Goal: Check status: Check status

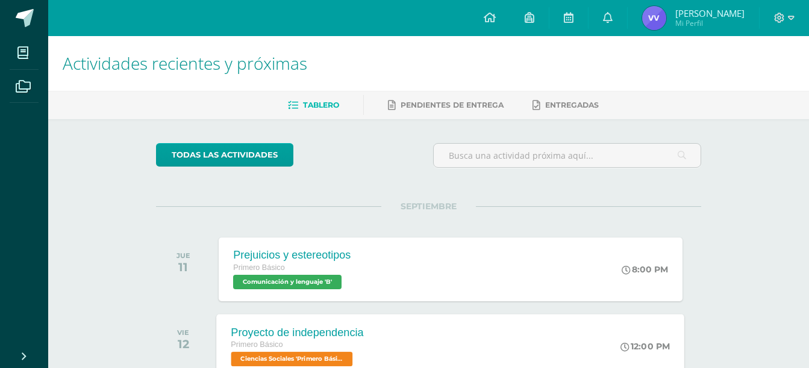
click at [439, 328] on div "Proyecto de independencia Primero Básico Ciencias Sociales 'Primero Básico B' 1…" at bounding box center [451, 346] width 468 height 64
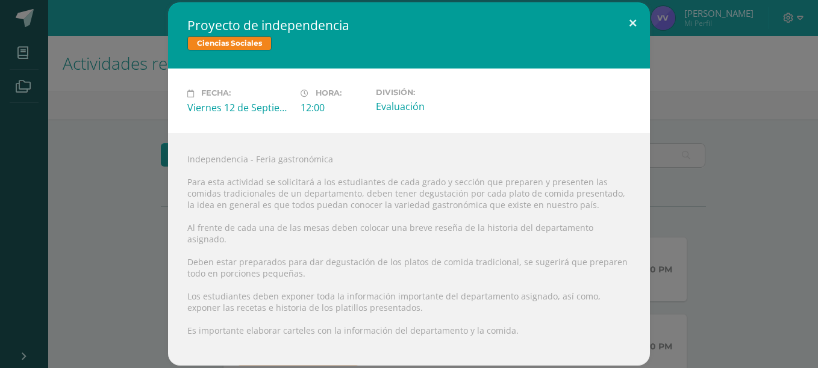
click at [632, 33] on button at bounding box center [632, 22] width 34 height 41
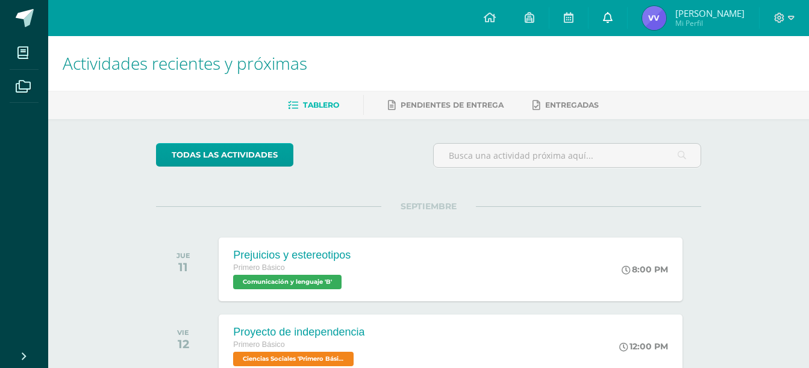
click at [607, 21] on icon at bounding box center [608, 17] width 10 height 11
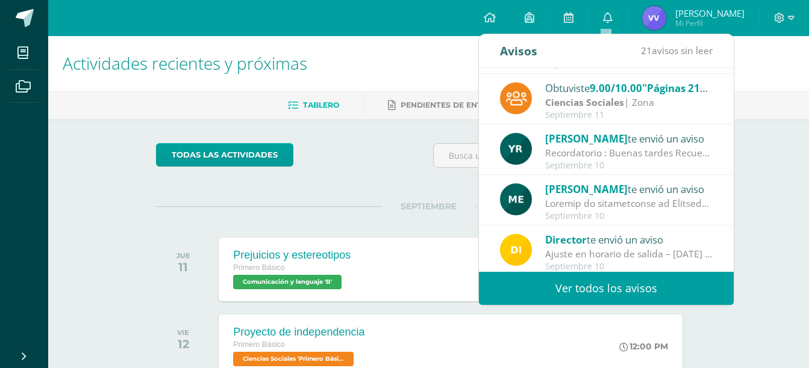
scroll to position [200, 0]
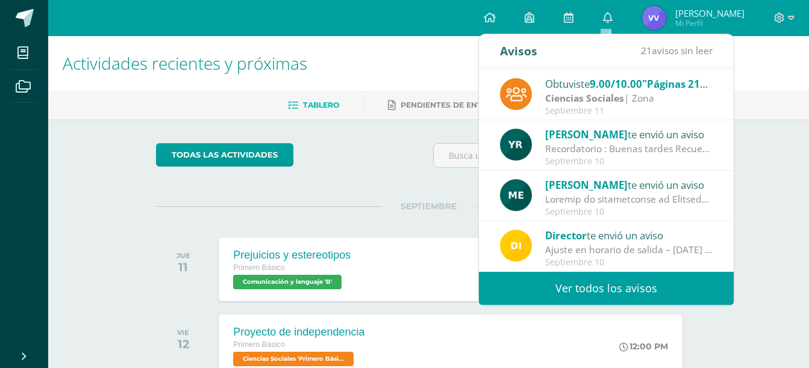
click at [600, 296] on link "Ver todos los avisos" at bounding box center [606, 288] width 255 height 33
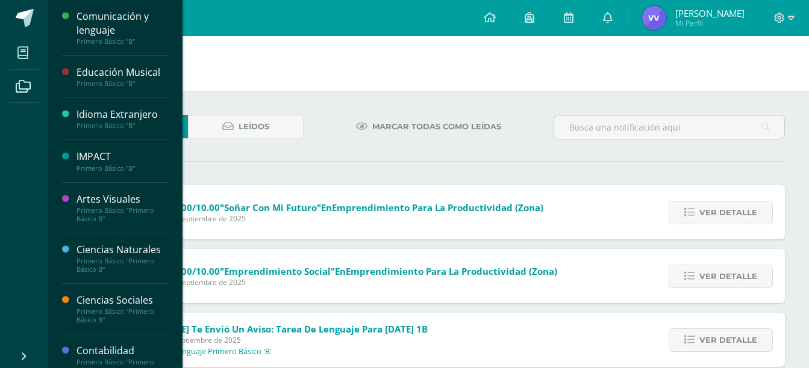
click at [18, 52] on icon at bounding box center [22, 53] width 11 height 12
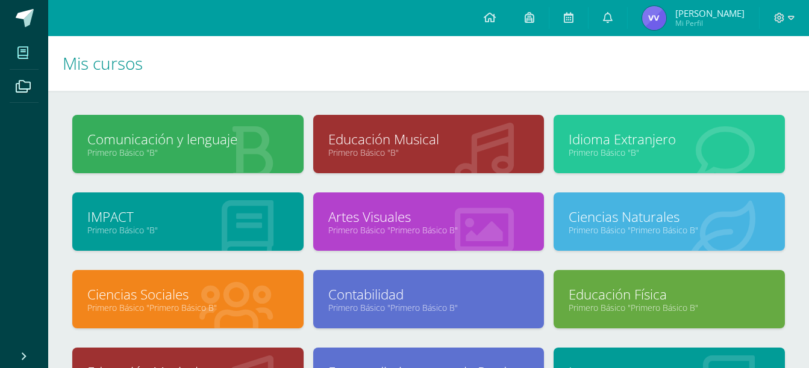
click at [236, 295] on link "Ciencias Sociales" at bounding box center [187, 294] width 201 height 19
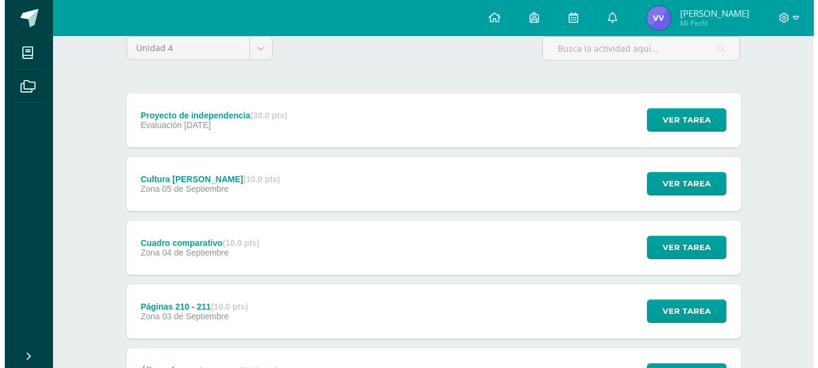
scroll to position [118, 0]
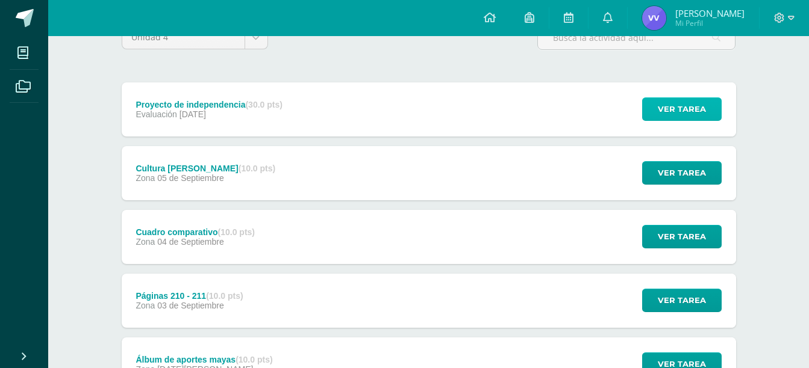
click at [662, 99] on span "Ver tarea" at bounding box center [681, 109] width 48 height 22
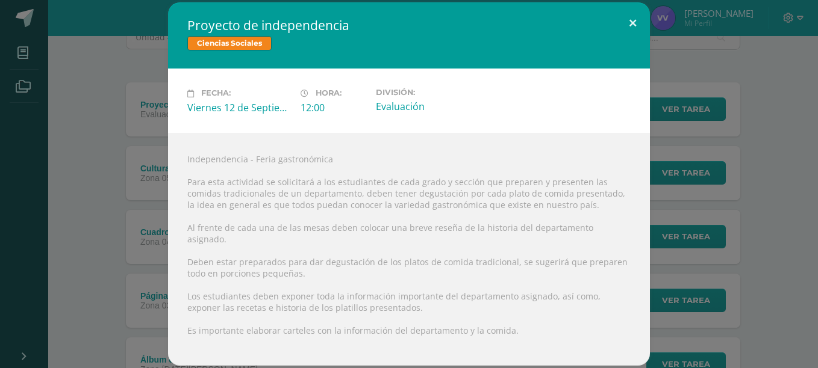
click at [632, 22] on button at bounding box center [632, 22] width 34 height 41
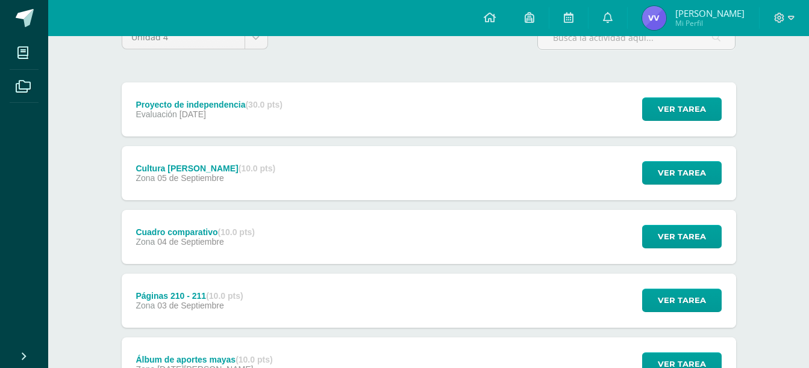
click at [364, 252] on div "Cuadro comparativo (10.0 pts) Zona 04 de Septiembre Ver tarea Cuadro comparativ…" at bounding box center [429, 237] width 614 height 54
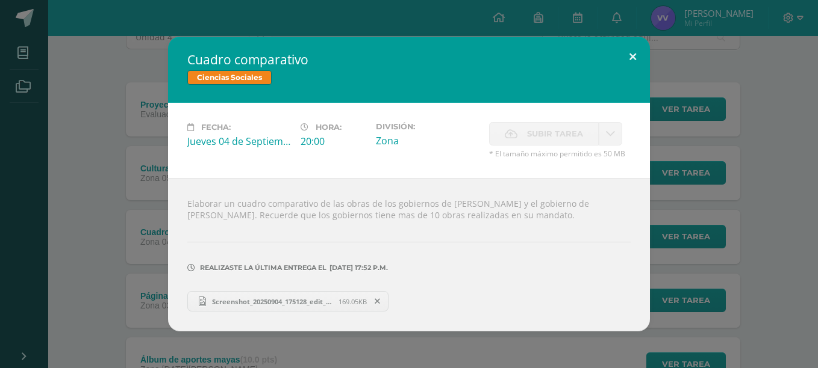
click at [629, 58] on button at bounding box center [632, 57] width 34 height 41
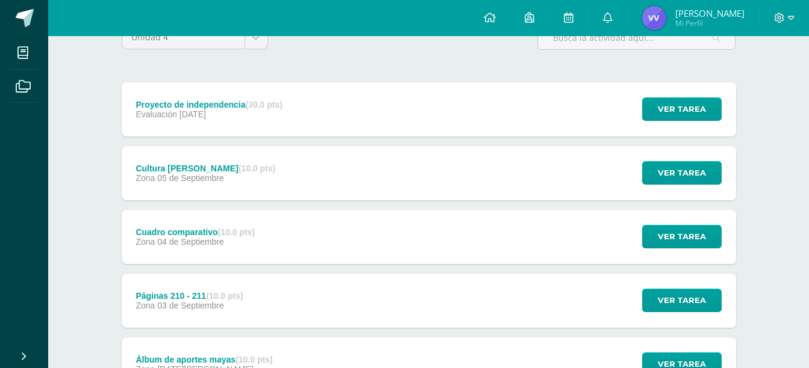
click at [390, 172] on div "Cultura de Paz (10.0 pts) Zona 05 de Septiembre Ver tarea Cultura de Paz Cienci…" at bounding box center [429, 173] width 614 height 54
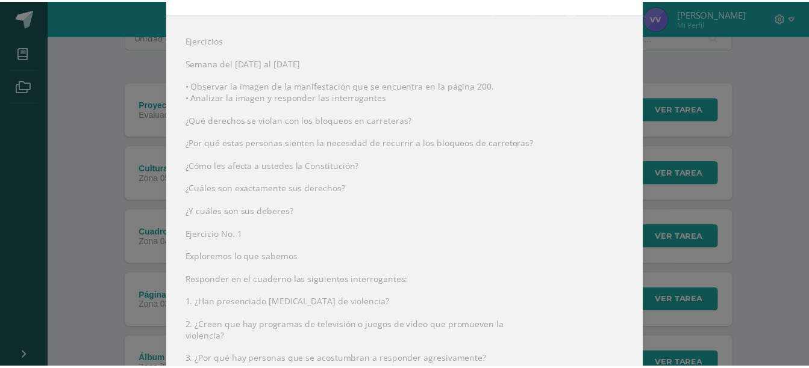
scroll to position [0, 0]
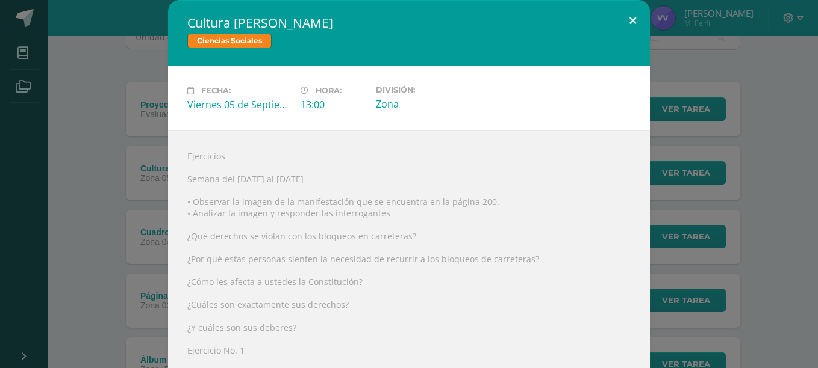
click at [626, 17] on button at bounding box center [632, 20] width 34 height 41
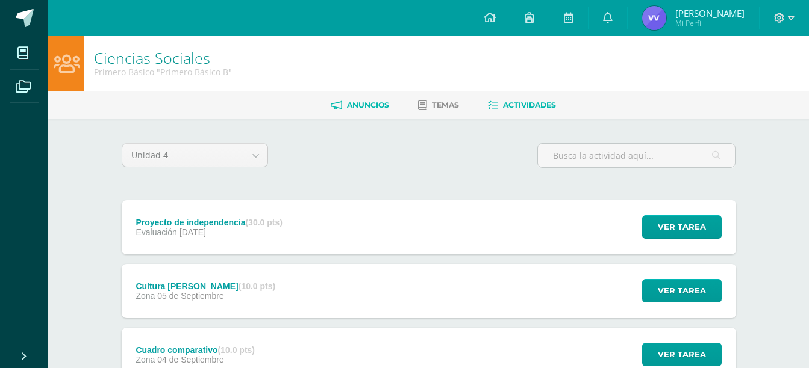
click at [361, 115] on link "Anuncios" at bounding box center [360, 105] width 58 height 19
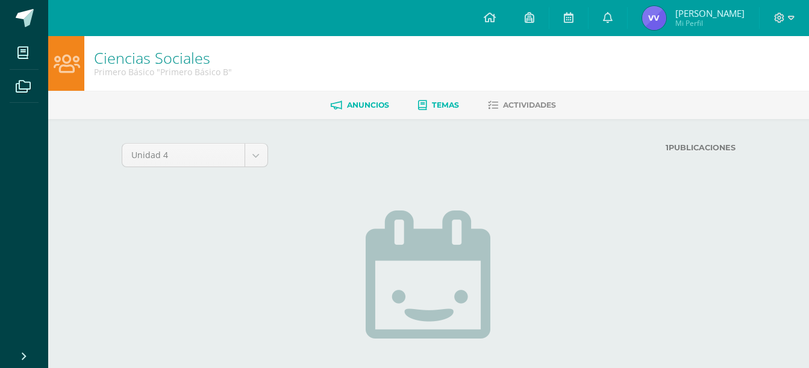
click at [441, 104] on span "Temas" at bounding box center [445, 105] width 27 height 9
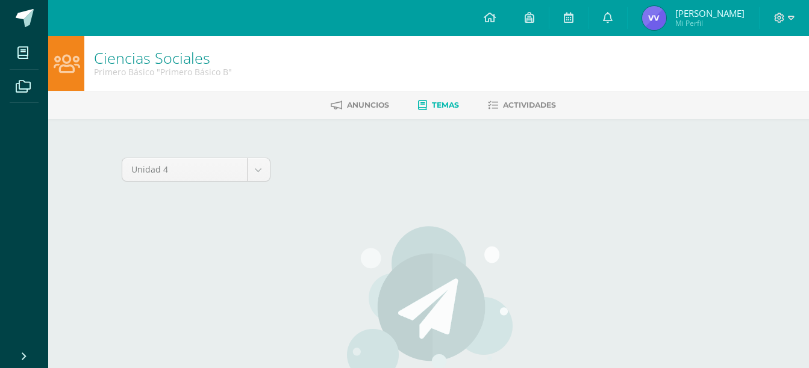
click at [695, 32] on link "[PERSON_NAME] Mi Perfil" at bounding box center [692, 18] width 131 height 36
click at [687, 20] on span "Mi Perfil" at bounding box center [709, 23] width 69 height 10
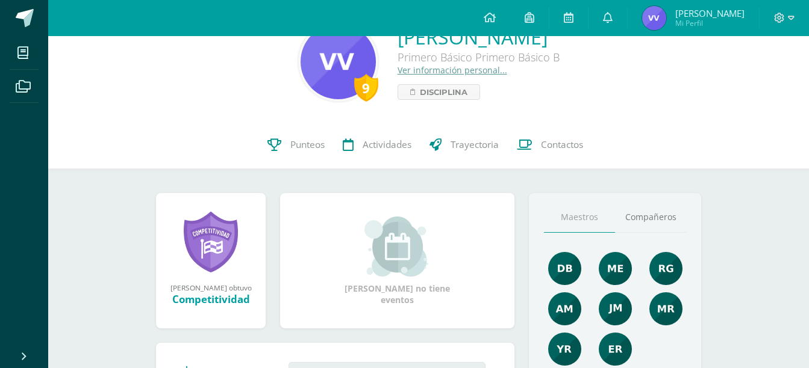
scroll to position [39, 0]
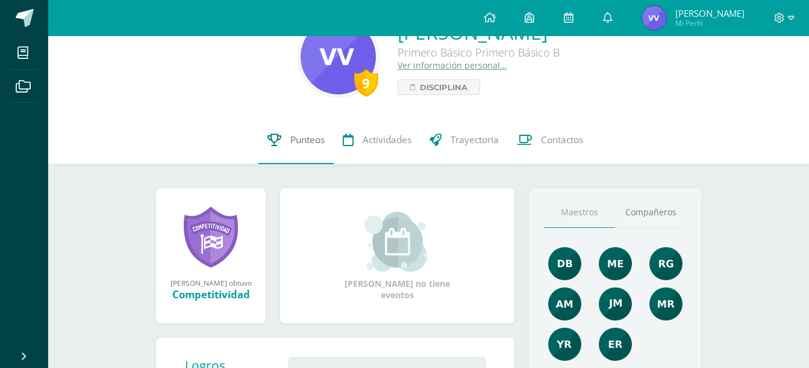
click at [285, 135] on link "Punteos" at bounding box center [295, 140] width 75 height 48
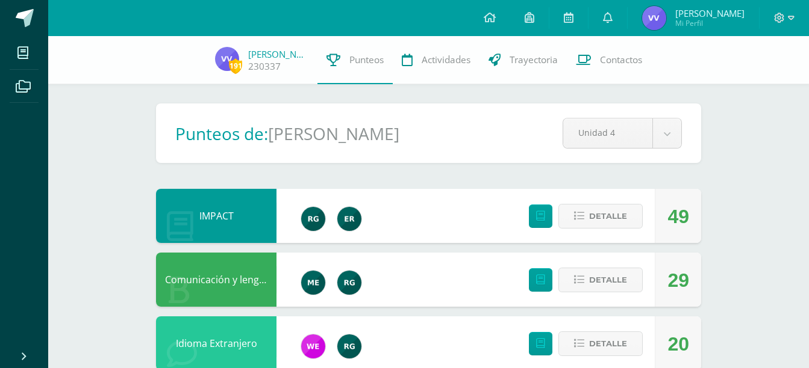
click at [285, 135] on h1 "[PERSON_NAME]" at bounding box center [333, 133] width 131 height 23
click at [536, 219] on link at bounding box center [540, 216] width 23 height 23
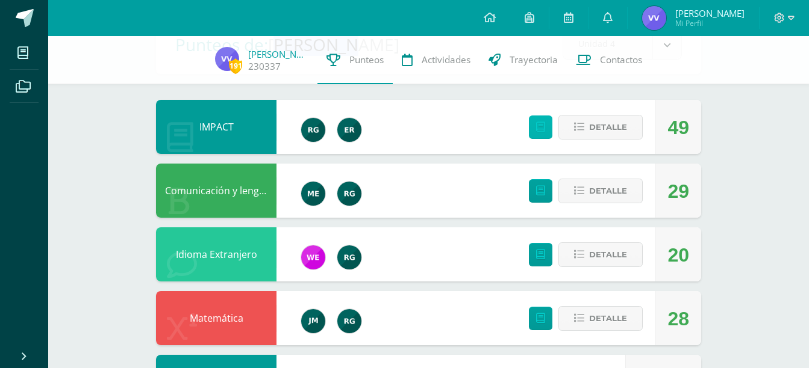
scroll to position [87, 0]
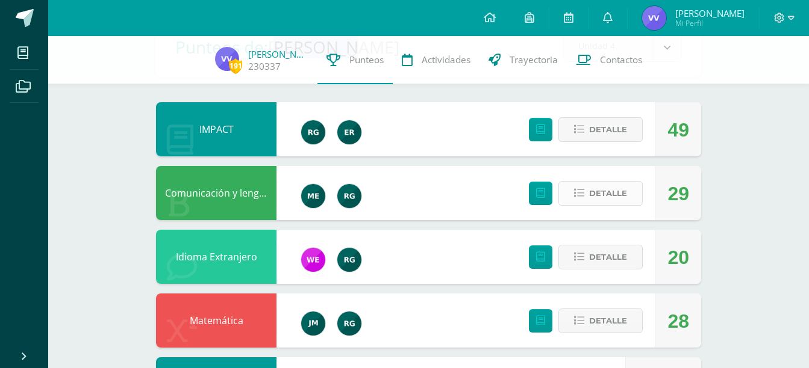
click at [599, 192] on span "Detalle" at bounding box center [608, 193] width 38 height 22
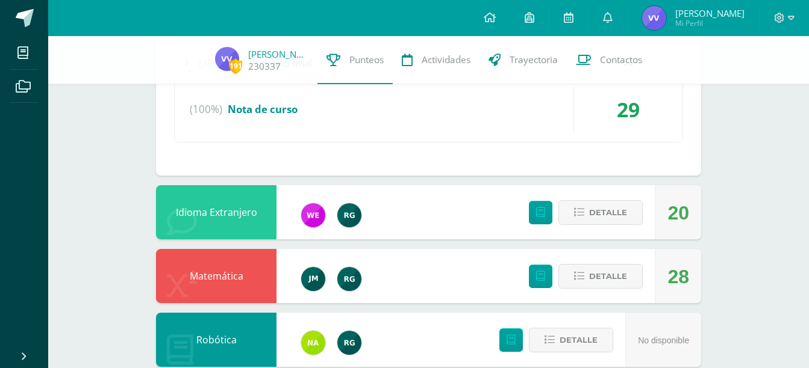
scroll to position [393, 0]
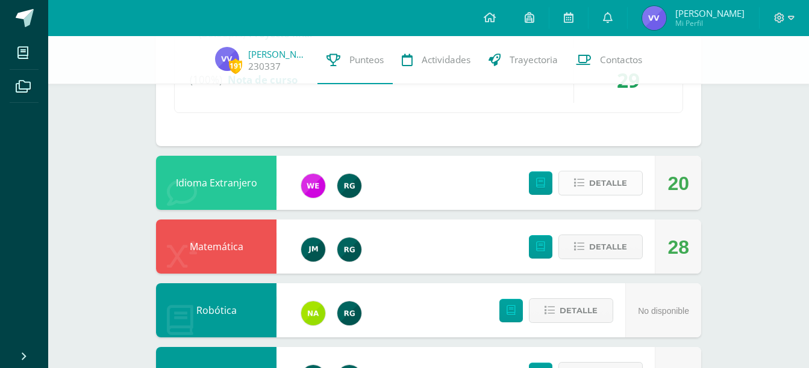
click at [604, 184] on span "Detalle" at bounding box center [608, 183] width 38 height 22
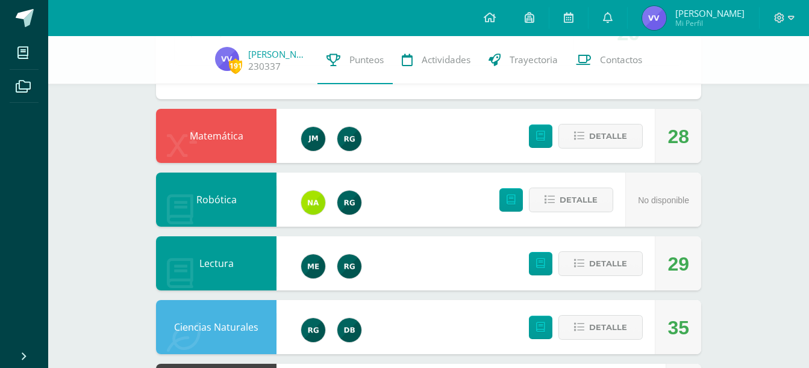
scroll to position [775, 0]
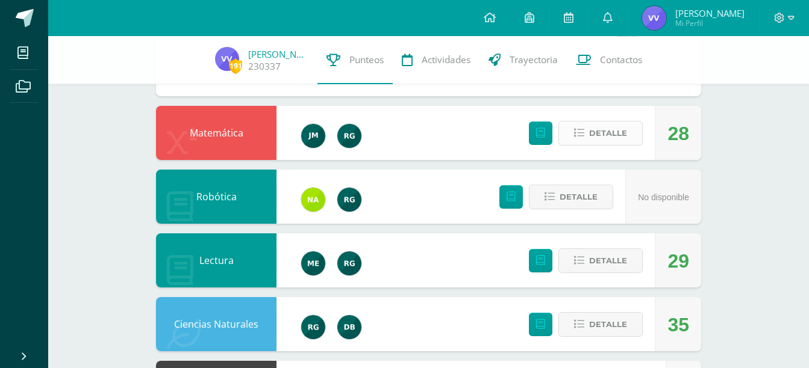
click at [601, 137] on span "Detalle" at bounding box center [608, 133] width 38 height 22
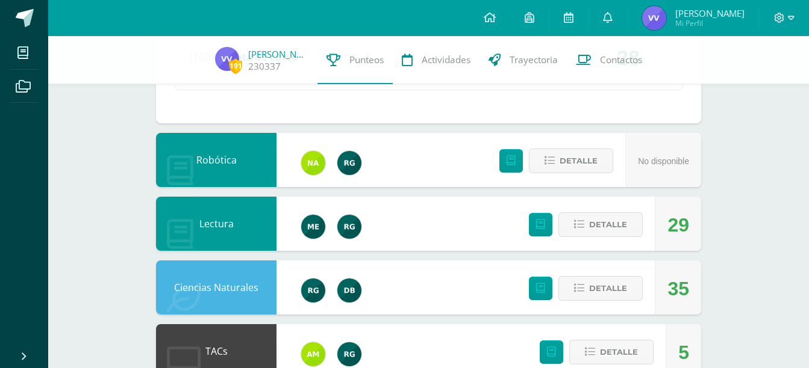
scroll to position [1040, 0]
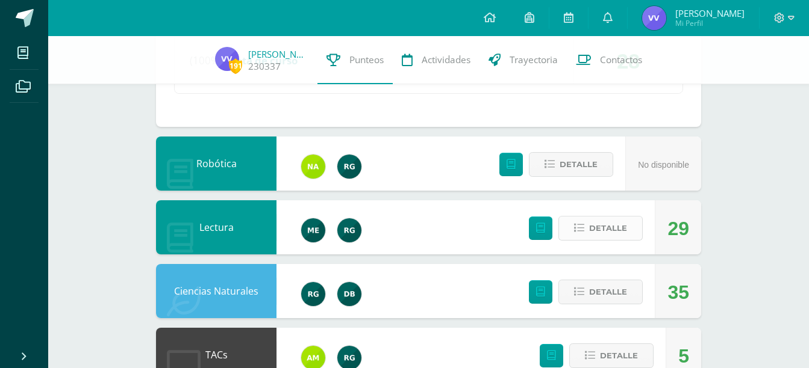
click at [584, 222] on button "Detalle" at bounding box center [600, 228] width 84 height 25
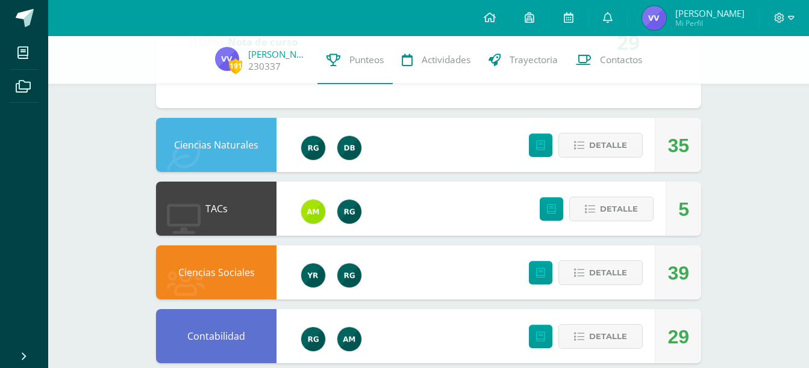
scroll to position [1422, 0]
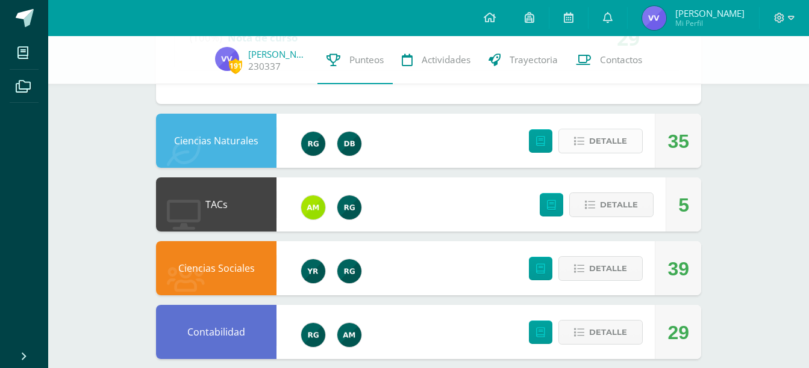
click at [620, 151] on span "Detalle" at bounding box center [608, 141] width 38 height 22
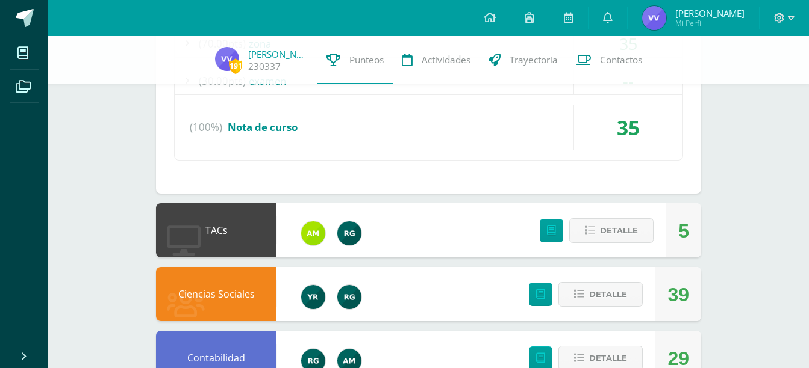
scroll to position [1654, 0]
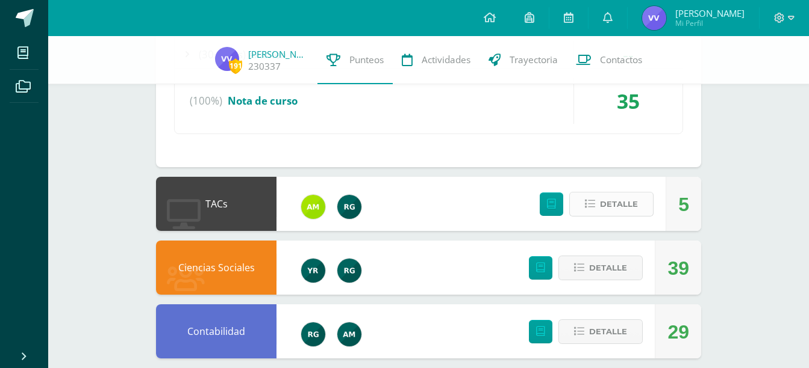
click at [600, 197] on button "Detalle" at bounding box center [611, 204] width 84 height 25
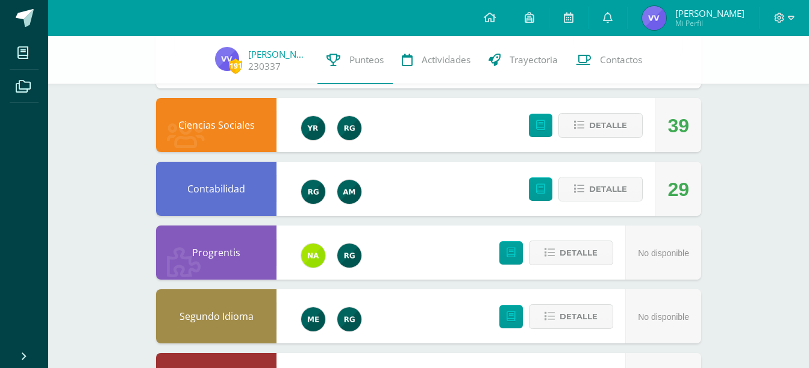
scroll to position [2014, 0]
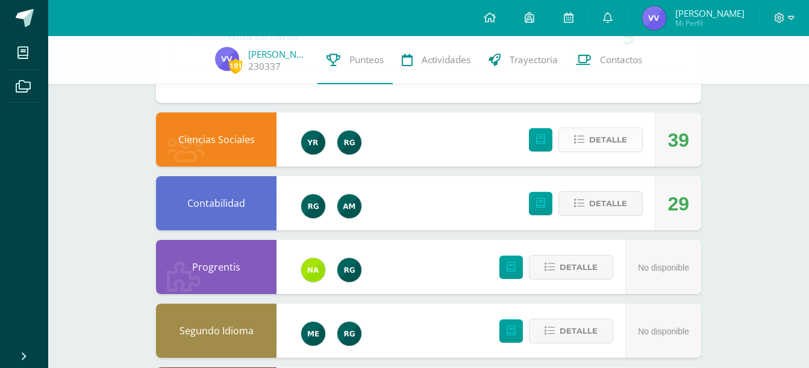
click at [615, 131] on span "Detalle" at bounding box center [608, 140] width 38 height 22
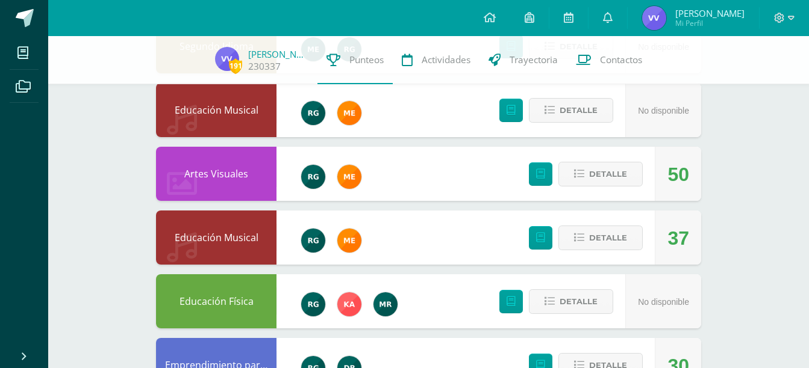
scroll to position [2574, 0]
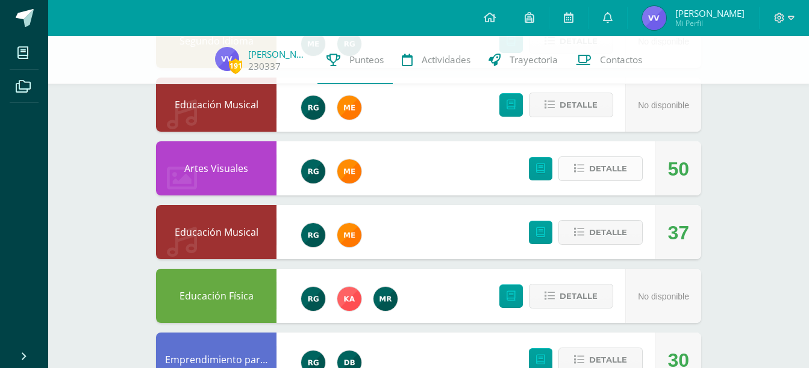
click at [596, 172] on span "Detalle" at bounding box center [608, 169] width 38 height 22
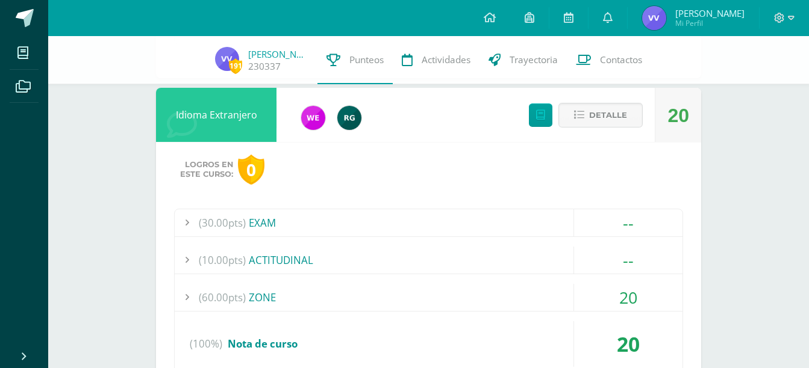
scroll to position [466, 0]
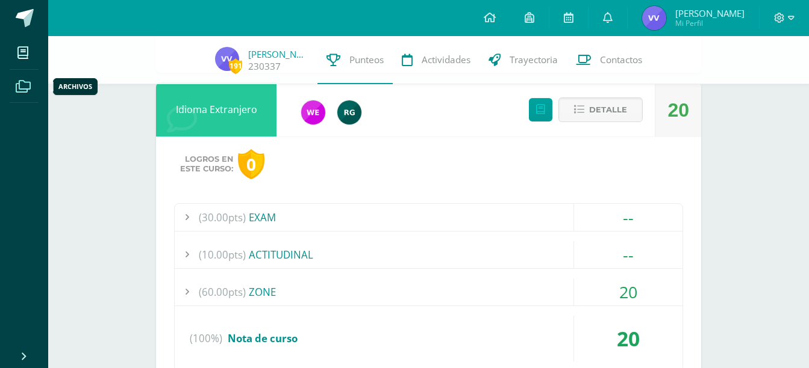
click at [14, 78] on span at bounding box center [23, 85] width 27 height 27
